Goal: Information Seeking & Learning: Learn about a topic

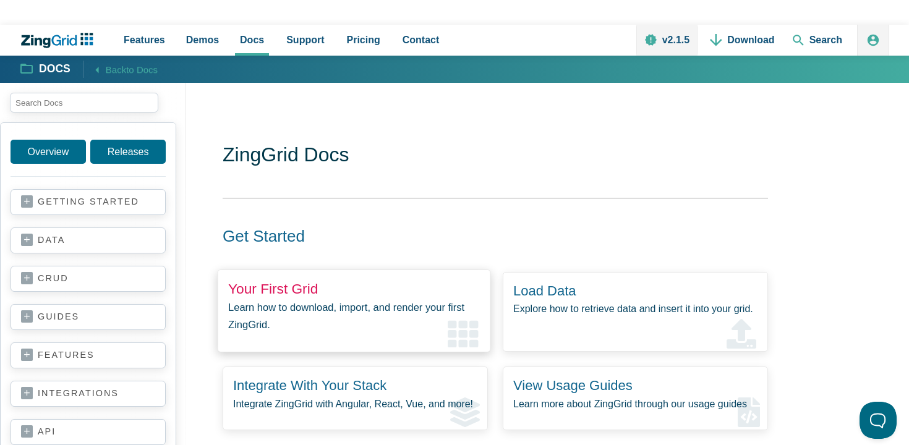
click at [298, 291] on link "Your First Grid" at bounding box center [273, 289] width 90 height 16
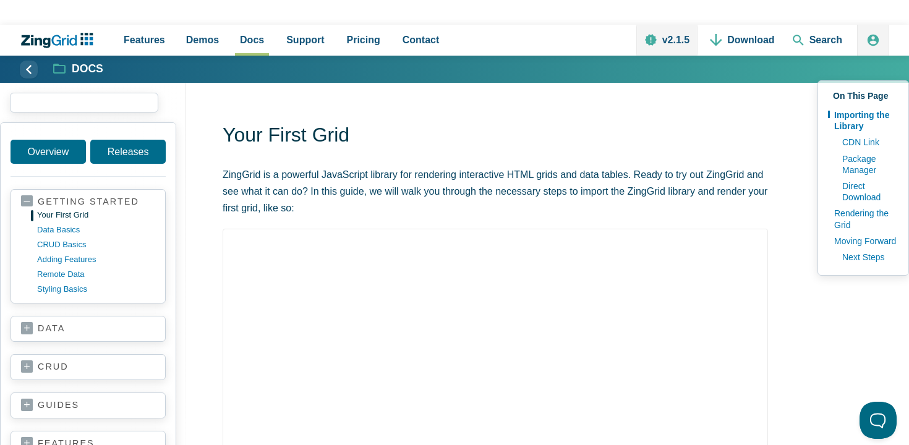
click at [120, 100] on input "search input" at bounding box center [84, 103] width 148 height 20
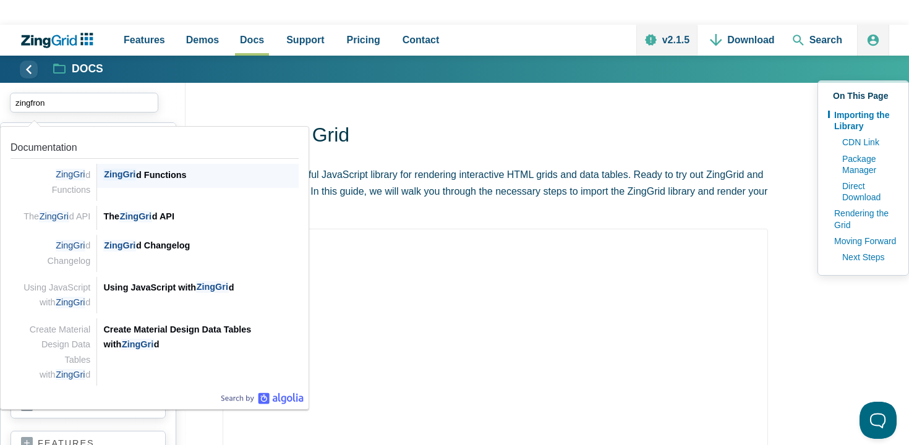
type input "zingfront"
